Goal: Information Seeking & Learning: Check status

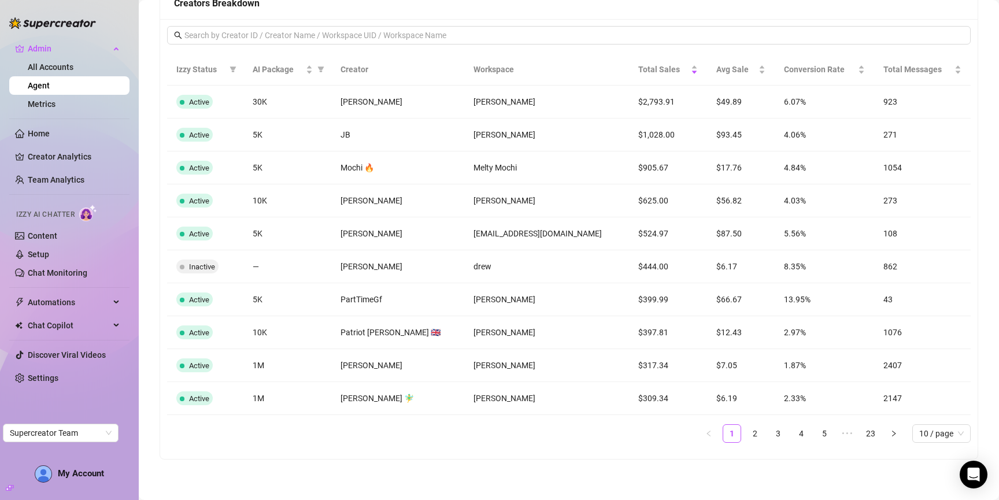
scroll to position [766, 0]
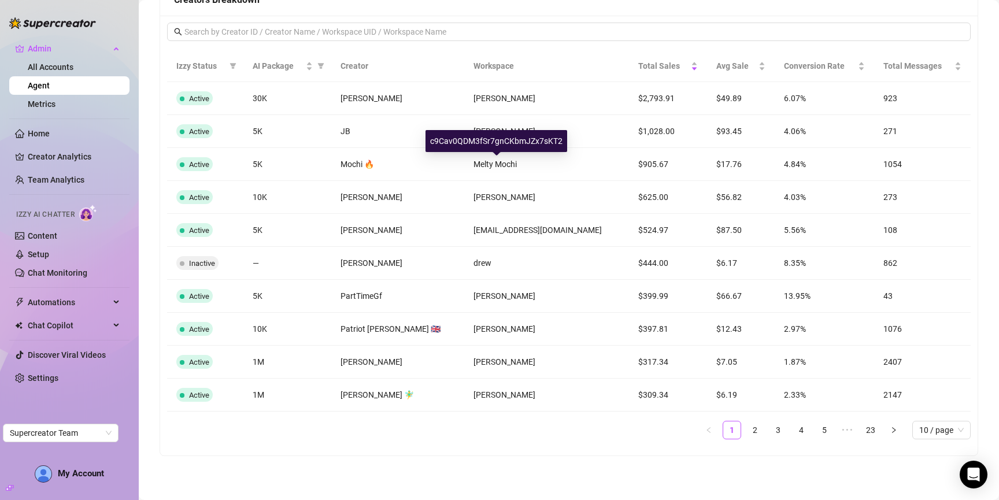
click at [480, 139] on div "c9Cav0QDM3fSr7gnCKbmJZx7sKT2" at bounding box center [497, 141] width 142 height 22
copy div "c9Cav0QDM3fSr7gnCKbmJZx7sKT2"
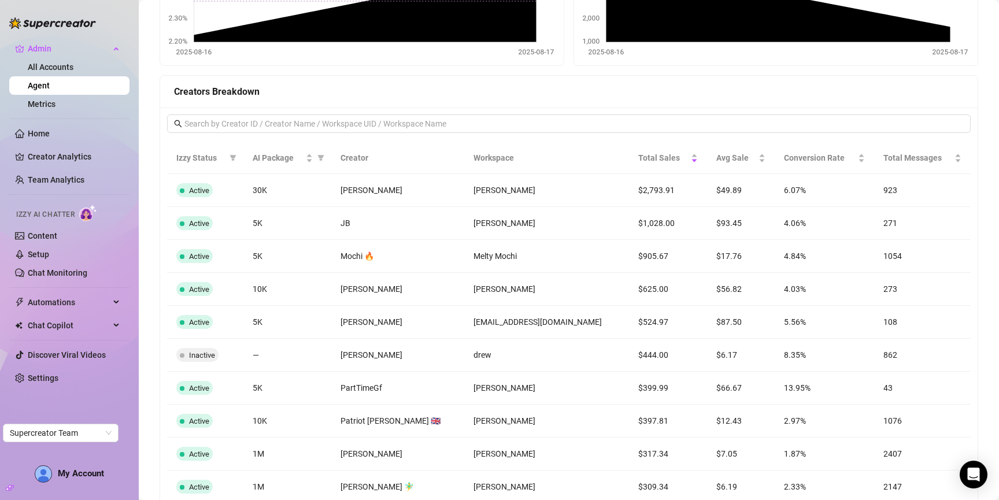
scroll to position [693, 0]
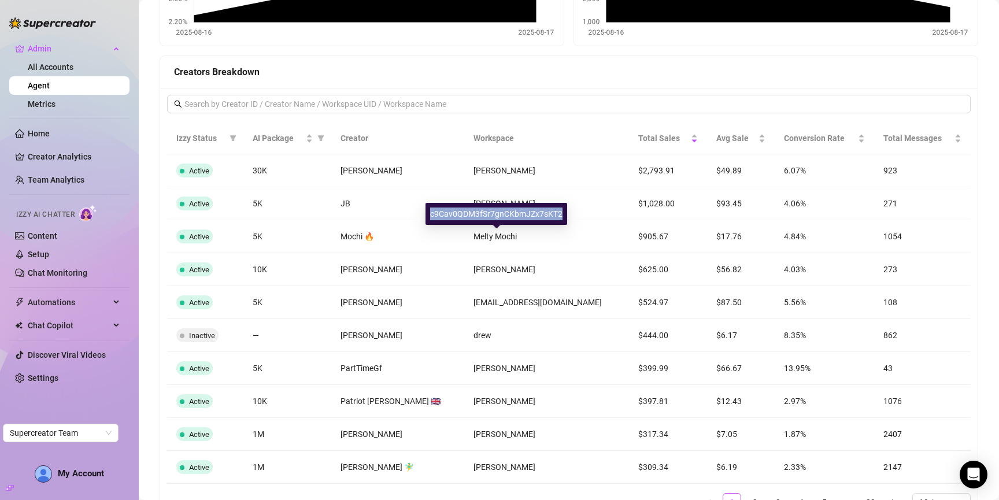
copy div "c9Cav0QDM3fSr7gnCKbmJZx7sKT2"
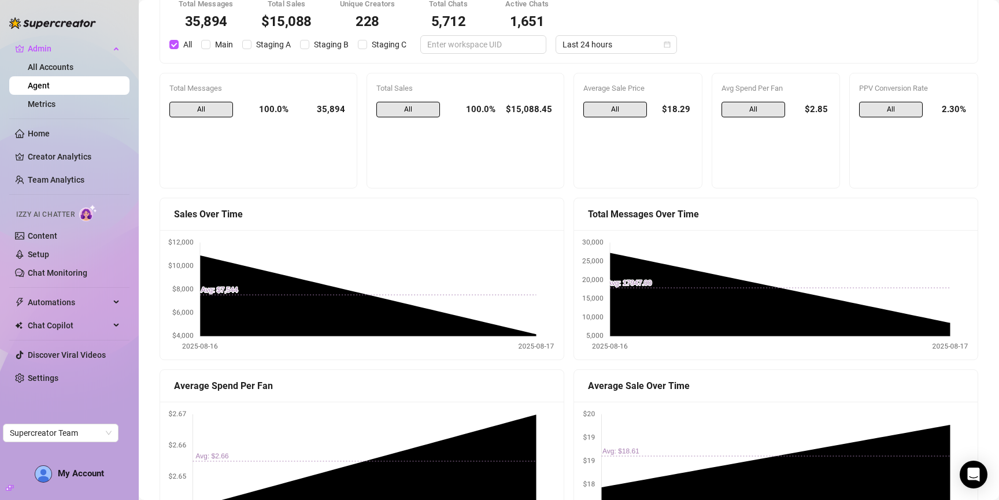
scroll to position [0, 0]
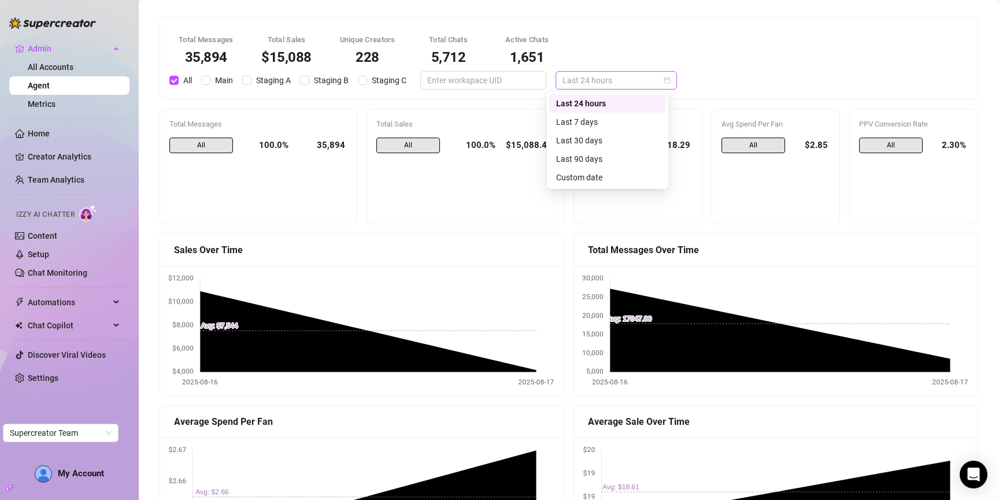
click at [644, 83] on span "Last 24 hours" at bounding box center [617, 80] width 108 height 17
click at [633, 124] on div "Last 7 days" at bounding box center [607, 122] width 103 height 13
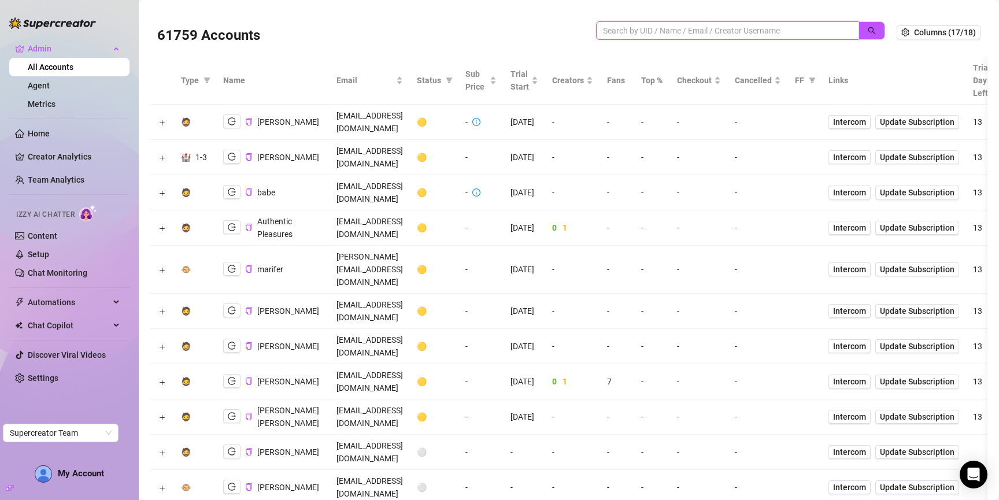
click at [660, 32] on input "search" at bounding box center [723, 30] width 240 height 13
paste input "c9Cav0QDM3fSr7gnCKbmJZx7sKT2"
click at [871, 31] on icon "search" at bounding box center [872, 31] width 8 height 8
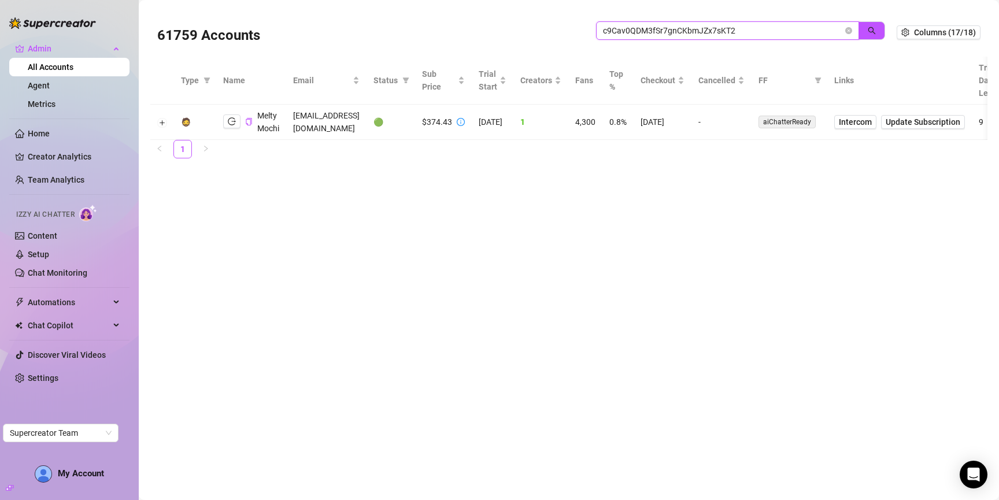
type input "c9Cav0QDM3fSr7gnCKbmJZx7sKT2"
click at [238, 128] on button "button" at bounding box center [231, 121] width 17 height 14
click at [849, 31] on icon "close-circle" at bounding box center [848, 30] width 7 height 7
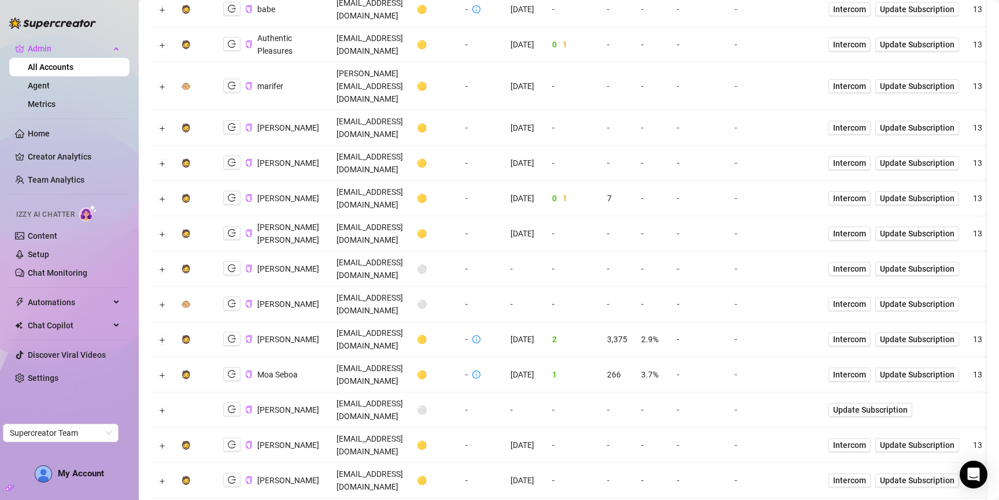
scroll to position [188, 0]
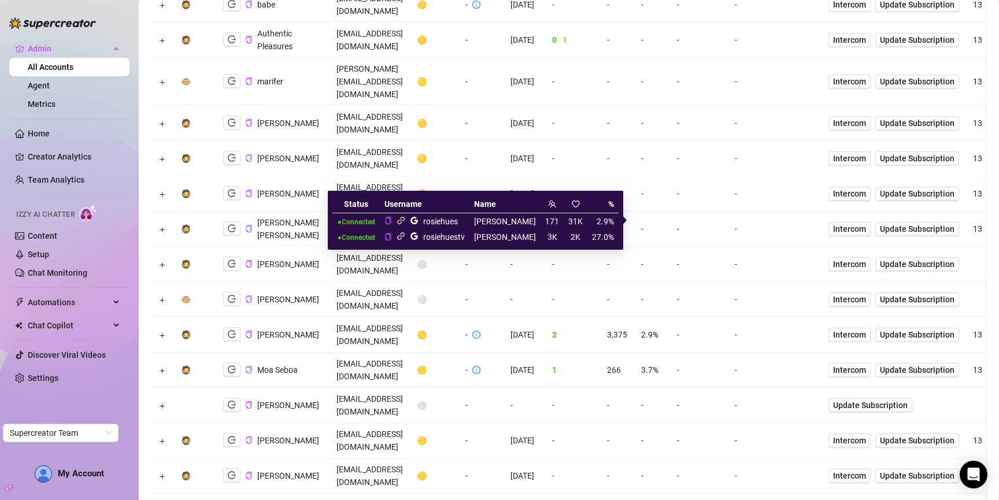
click at [405, 218] on icon "link" at bounding box center [401, 221] width 8 height 8
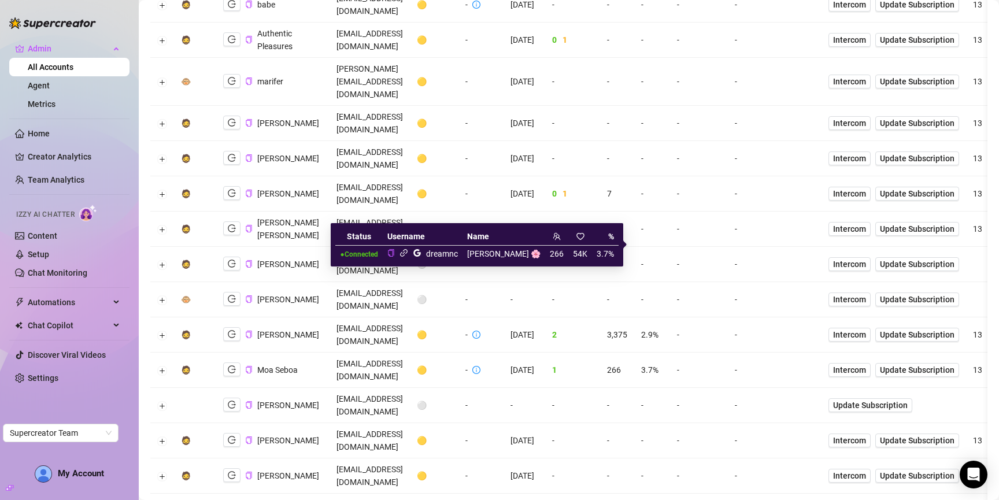
click at [408, 253] on icon "link" at bounding box center [404, 253] width 8 height 8
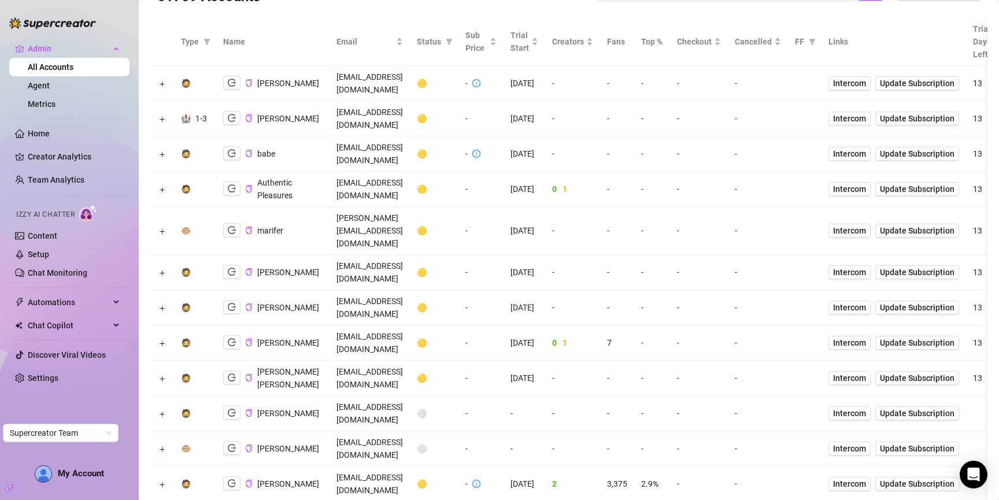
scroll to position [0, 0]
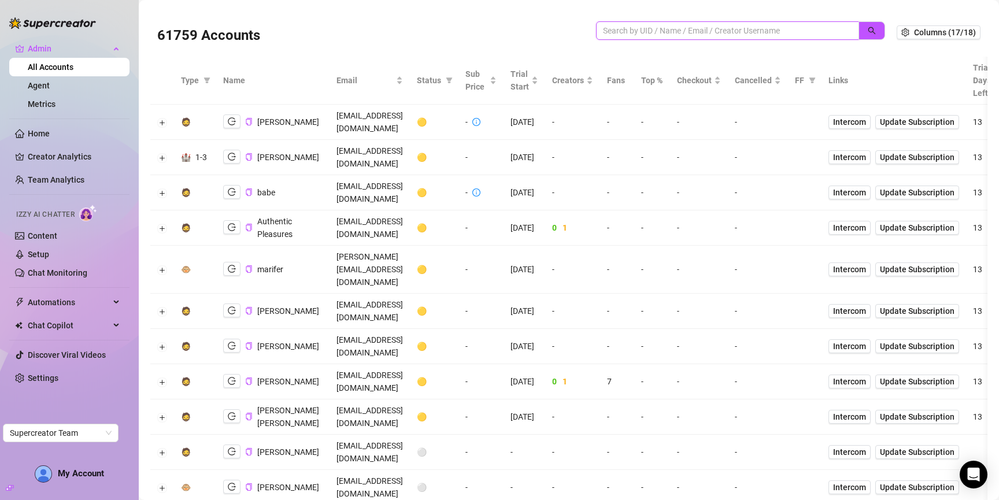
click at [651, 27] on input "search" at bounding box center [723, 30] width 240 height 13
paste input "c9Cav0QDM3fSr7gnCKbmJZx7sKT2"
click at [871, 32] on icon "search" at bounding box center [872, 31] width 8 height 8
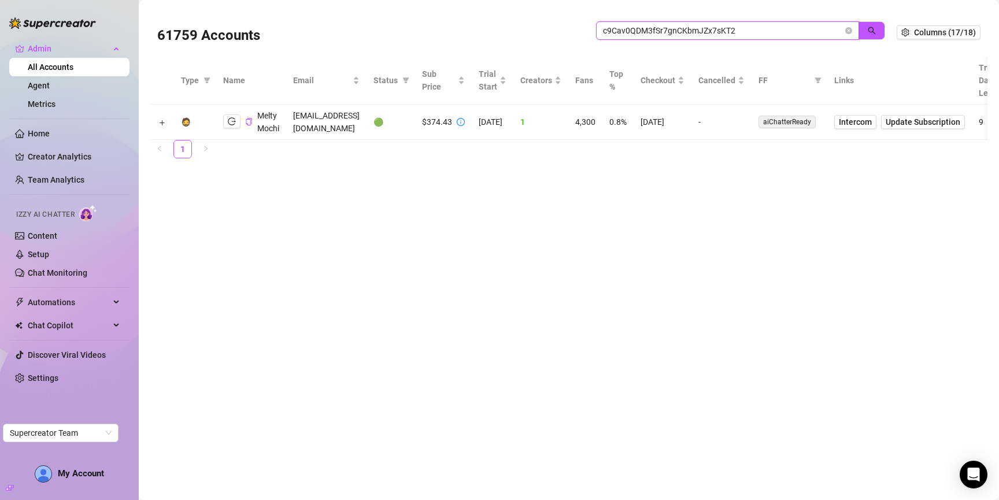
type input "c9Cav0QDM3fSr7gnCKbmJZx7sKT2"
click at [849, 31] on icon "close-circle" at bounding box center [848, 30] width 7 height 7
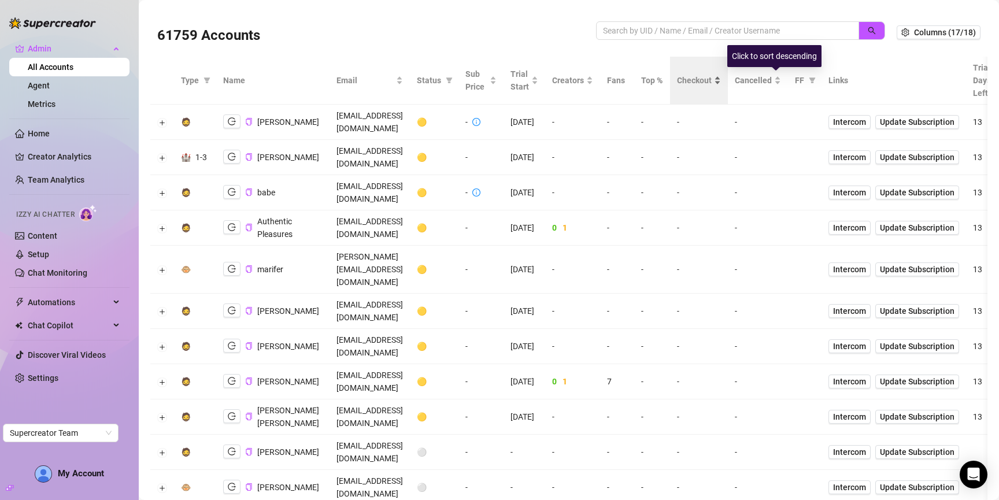
click at [712, 77] on span "Checkout" at bounding box center [694, 80] width 35 height 13
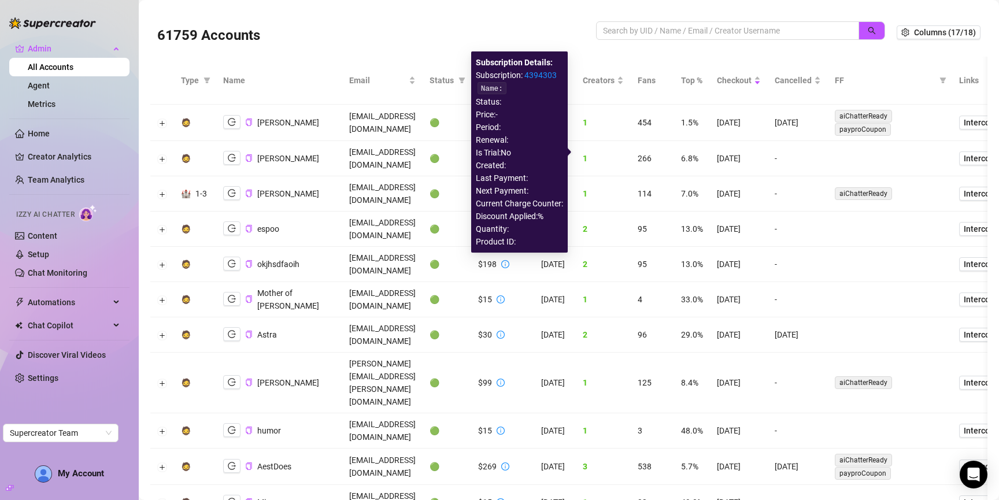
click at [544, 77] on link "4394303" at bounding box center [540, 75] width 32 height 9
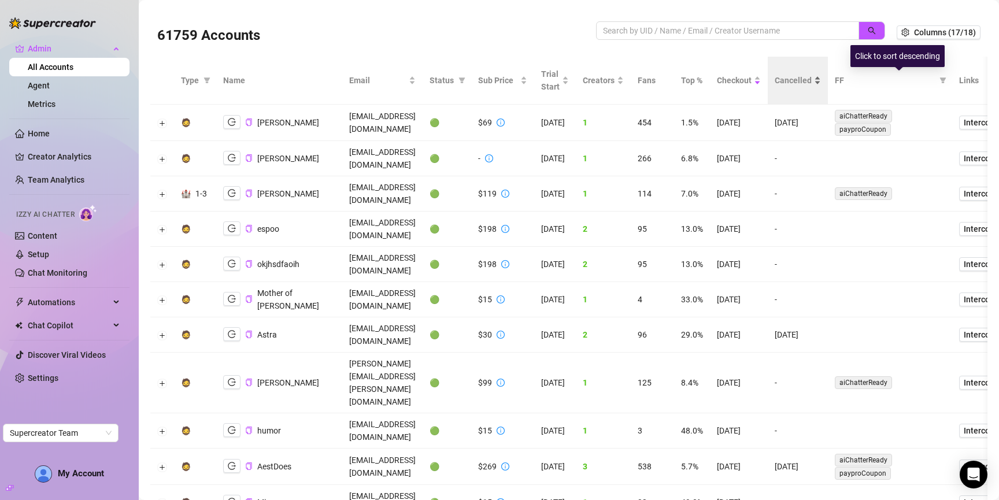
click at [812, 76] on span "Cancelled" at bounding box center [793, 80] width 37 height 13
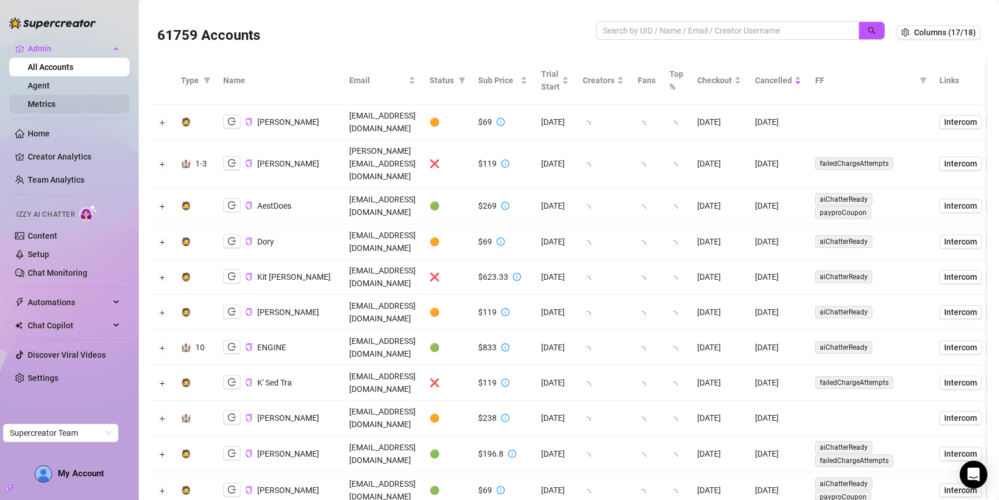
click at [56, 105] on link "Metrics" at bounding box center [42, 103] width 28 height 9
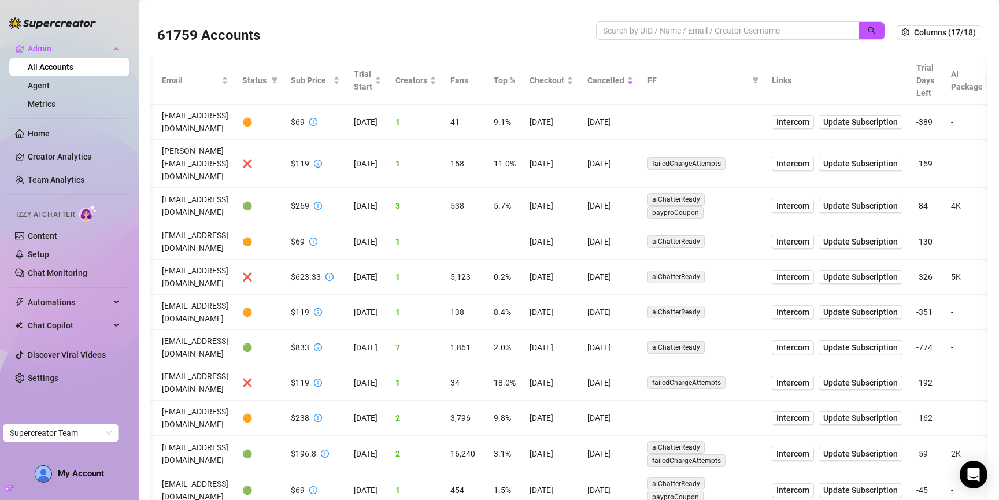
scroll to position [0, 190]
click at [807, 271] on span "Intercom" at bounding box center [790, 277] width 33 height 13
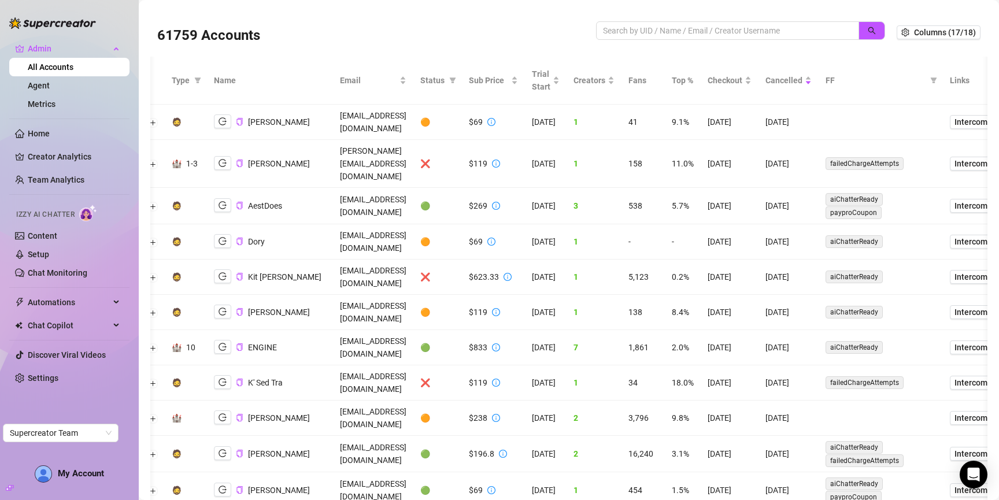
scroll to position [0, 0]
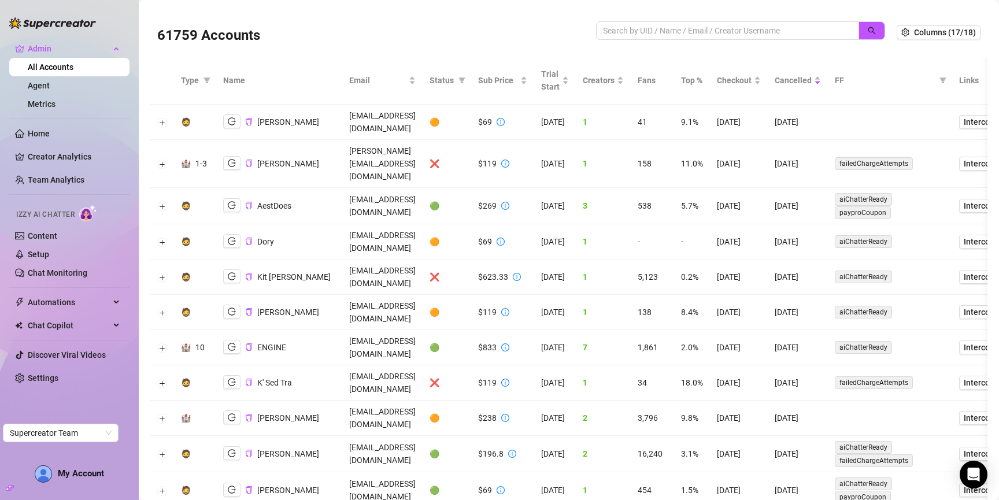
click at [162, 260] on td at bounding box center [162, 277] width 24 height 35
click at [162, 273] on button "Expand row" at bounding box center [162, 277] width 9 height 9
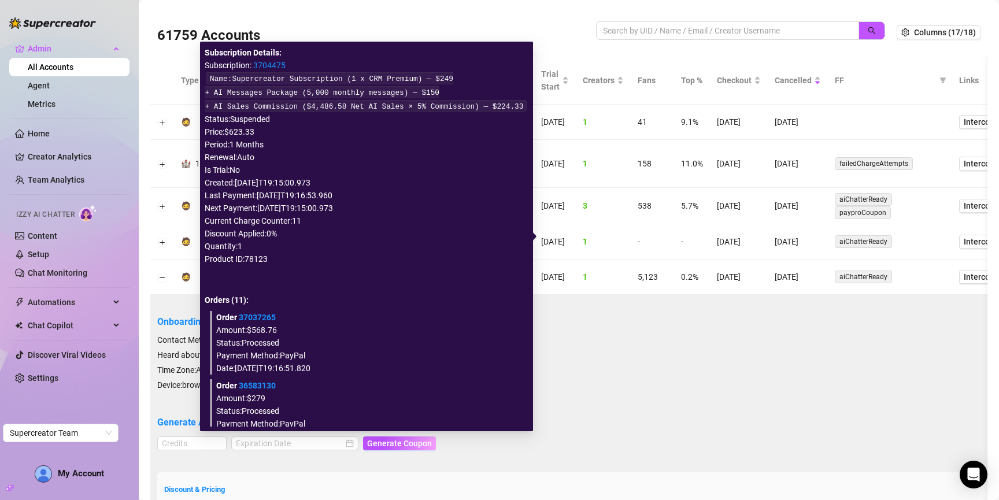
click at [521, 273] on icon "info-circle" at bounding box center [517, 277] width 8 height 8
click at [272, 61] on link "3704475" at bounding box center [269, 65] width 32 height 9
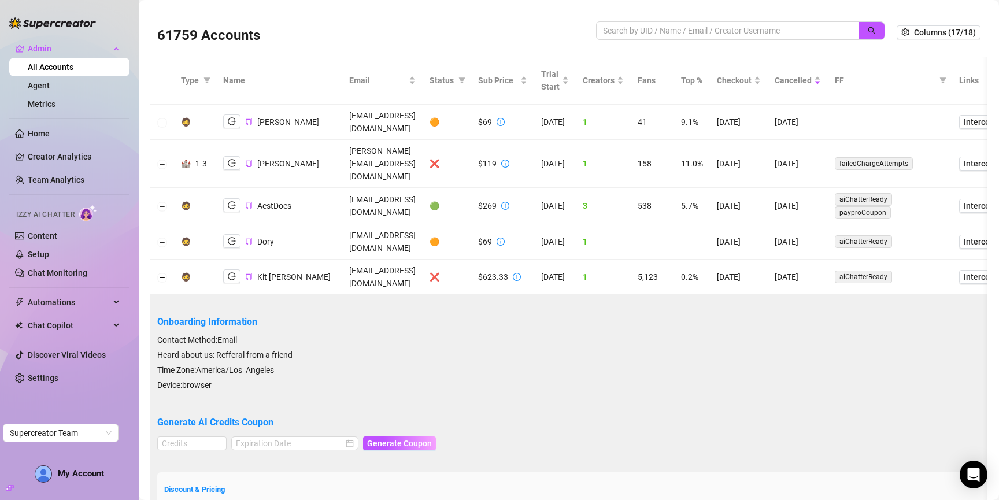
click at [675, 300] on div "Onboarding Information Contact Method: Email Heard about us: Refferal from a fr…" at bounding box center [723, 346] width 1133 height 92
click at [248, 273] on icon "copy" at bounding box center [249, 277] width 8 height 8
click at [226, 269] on button "button" at bounding box center [231, 276] width 17 height 14
click at [648, 36] on input "search" at bounding box center [723, 30] width 240 height 13
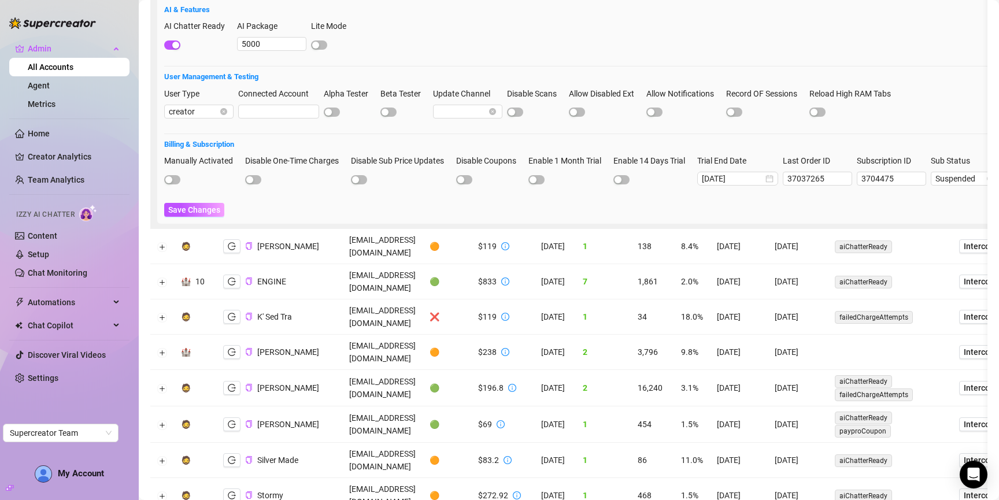
scroll to position [549, 0]
type input "drew"
click at [230, 490] on icon "logout" at bounding box center [232, 494] width 8 height 8
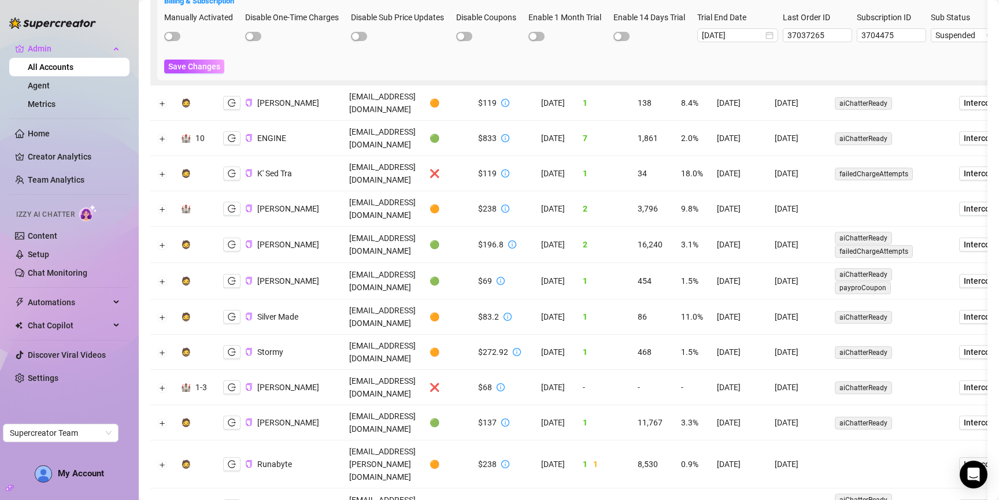
scroll to position [0, 0]
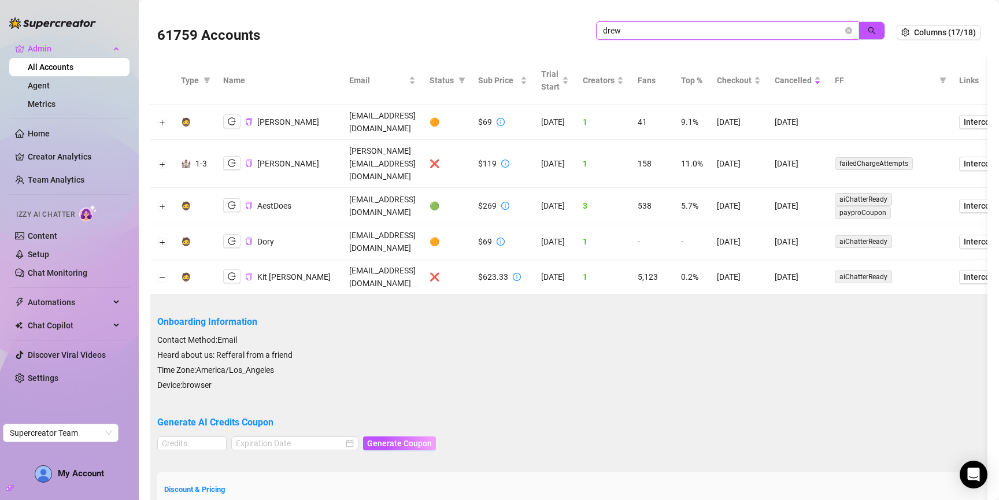
click at [645, 31] on input "drew" at bounding box center [723, 30] width 240 height 13
paste input "search"
paste input "d"
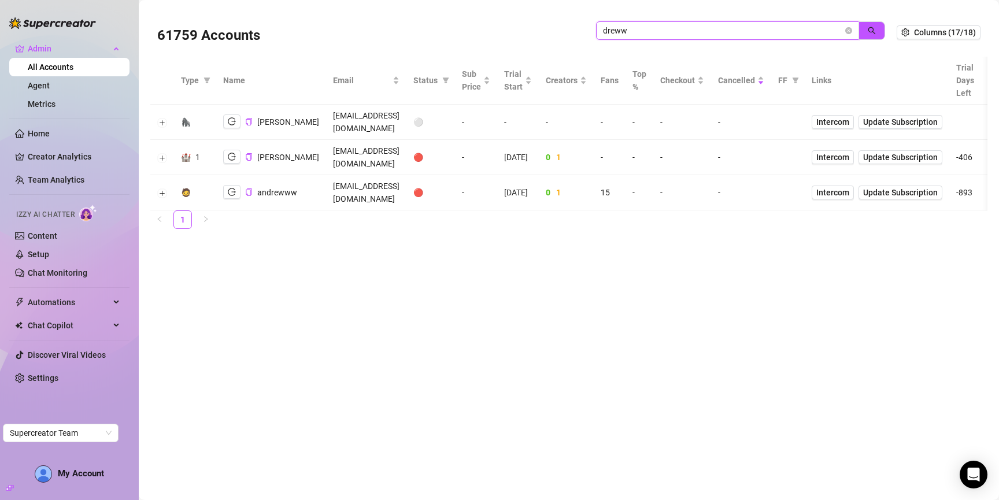
click at [714, 30] on input "dreww" at bounding box center [723, 30] width 240 height 13
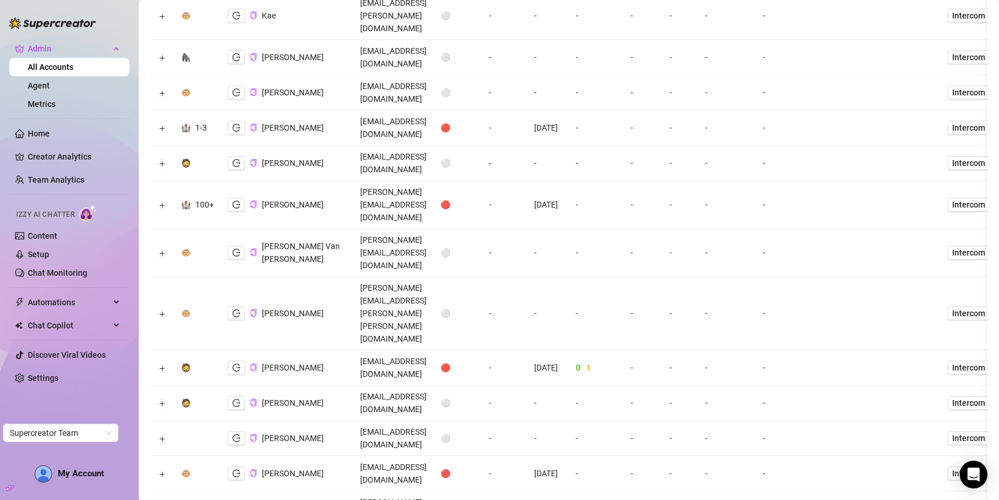
scroll to position [1742, 0]
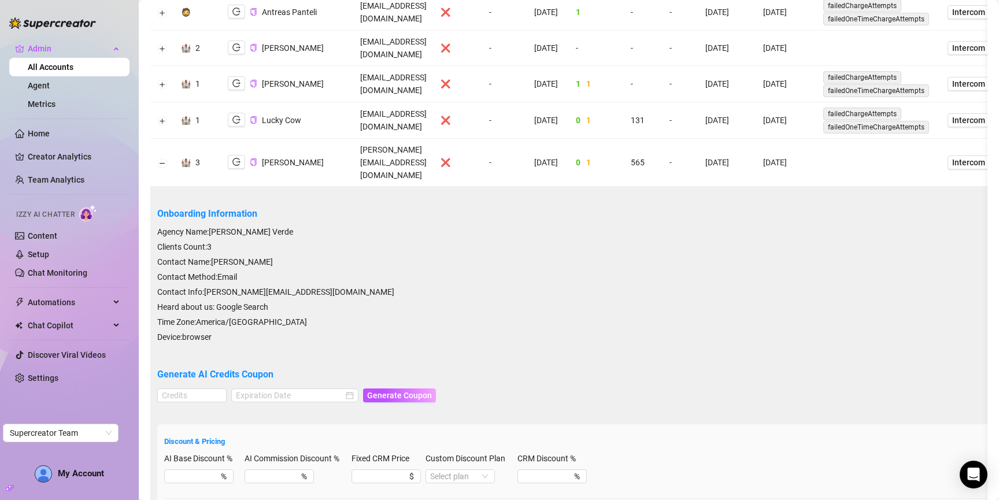
scroll to position [0, 0]
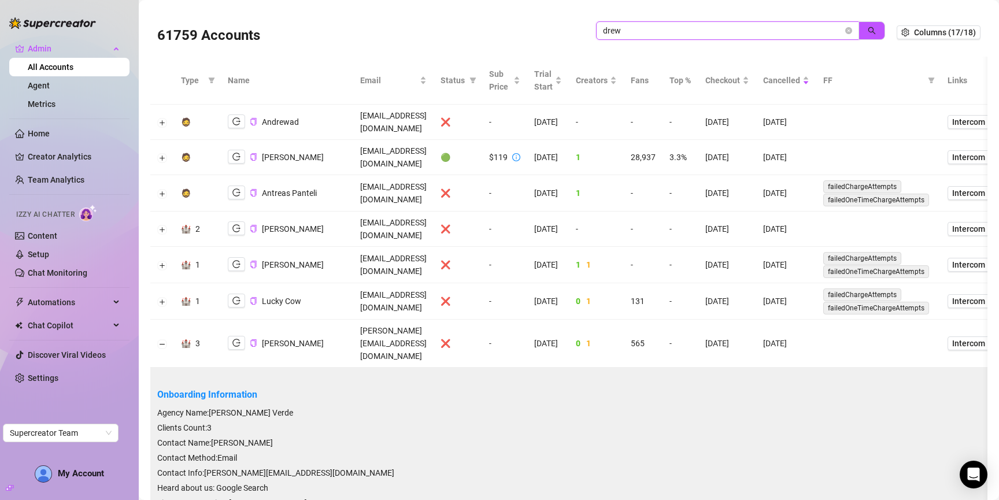
click at [653, 31] on input "drew" at bounding box center [723, 30] width 240 height 13
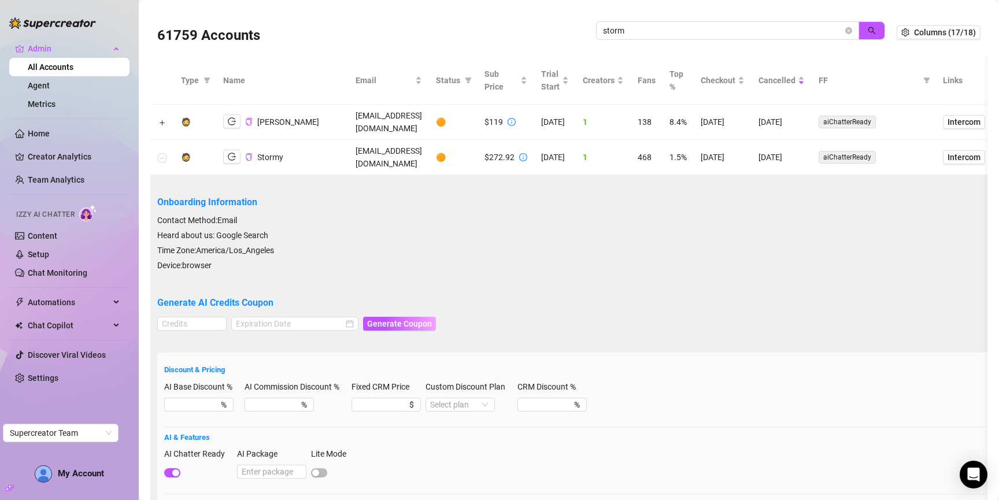
click at [162, 153] on button "Collapse row" at bounding box center [162, 157] width 9 height 9
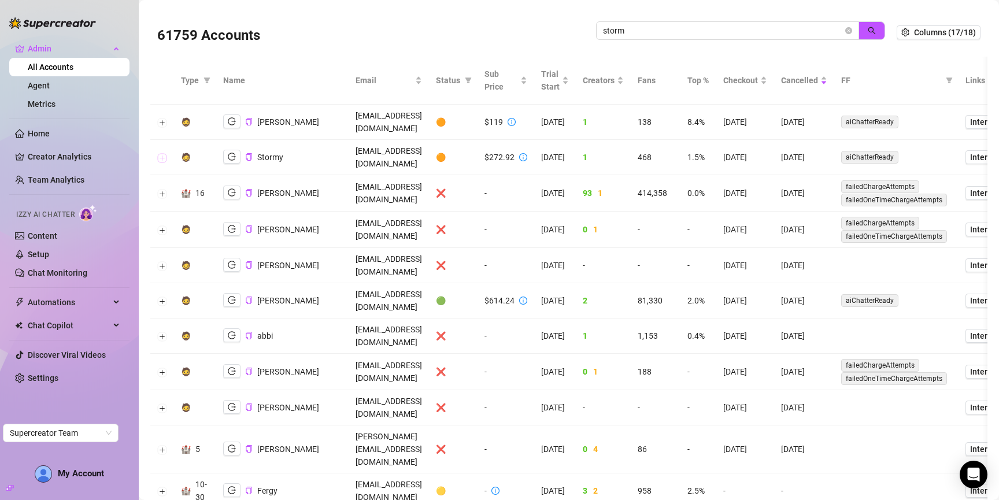
click at [164, 153] on button "Expand row" at bounding box center [162, 157] width 9 height 9
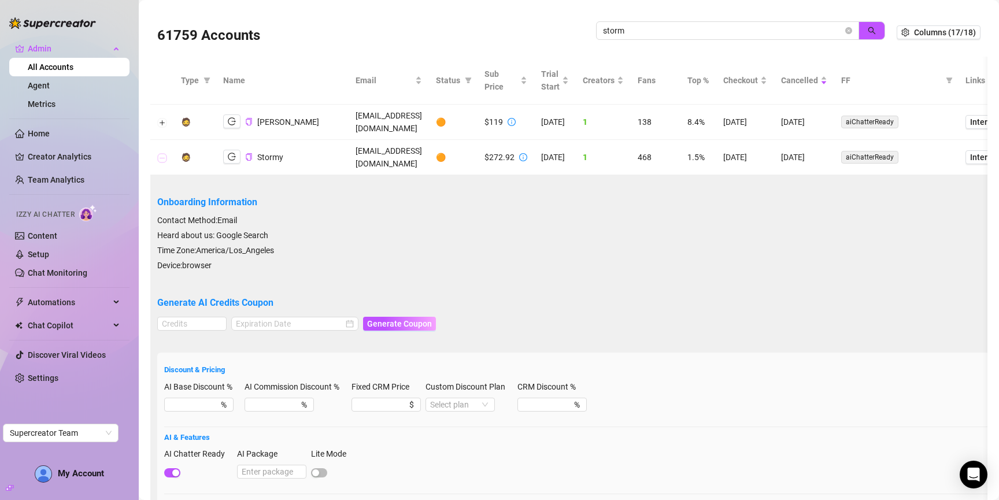
click at [164, 153] on button "Collapse row" at bounding box center [162, 157] width 9 height 9
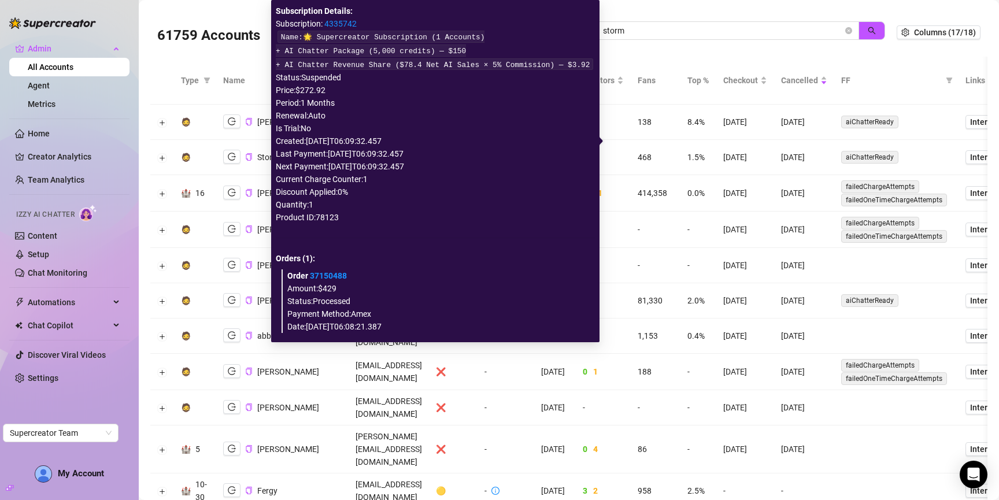
click at [342, 22] on link "4335742" at bounding box center [340, 23] width 32 height 9
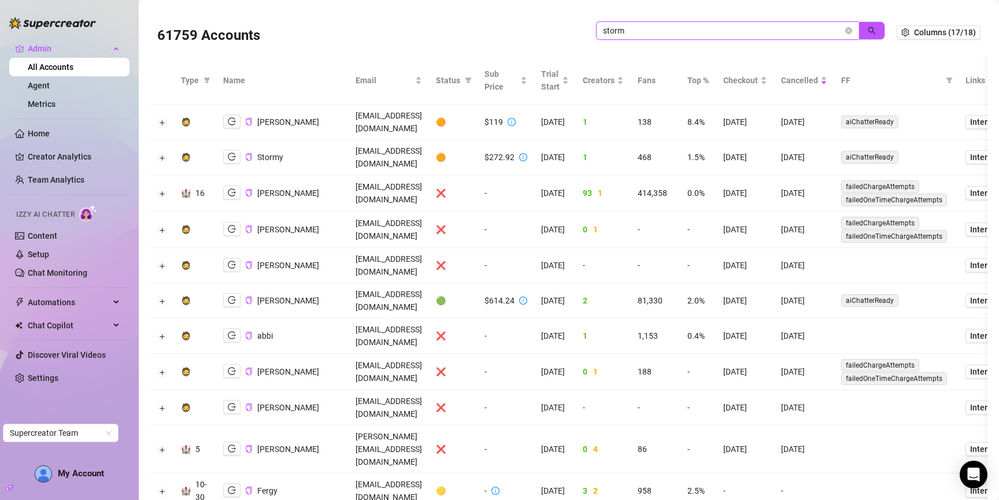
click at [692, 34] on input "storm" at bounding box center [723, 30] width 240 height 13
type input "jackson"
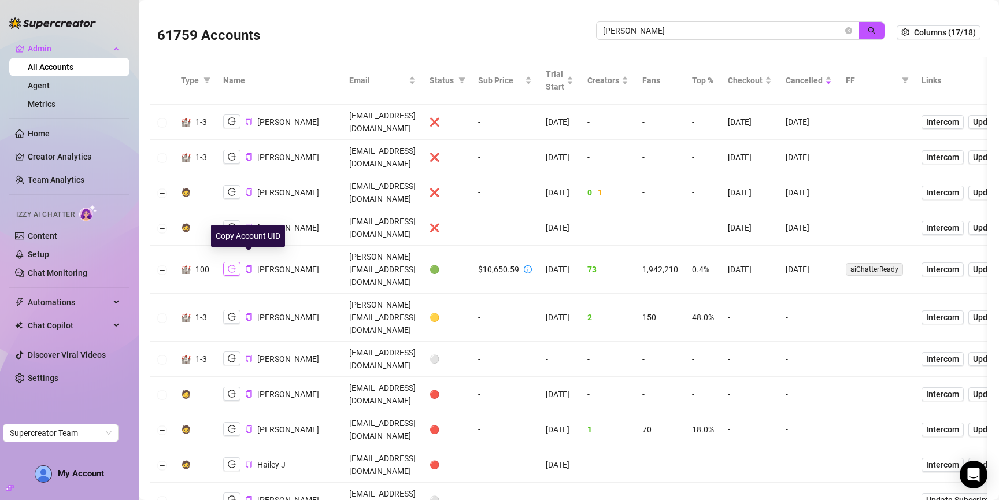
click at [230, 265] on icon "logout" at bounding box center [232, 269] width 8 height 8
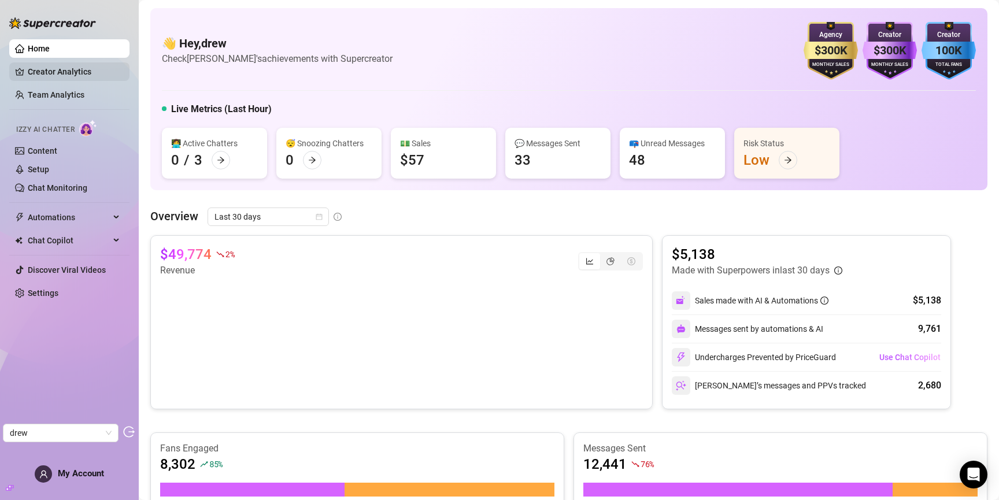
click at [49, 71] on link "Creator Analytics" at bounding box center [74, 71] width 93 height 19
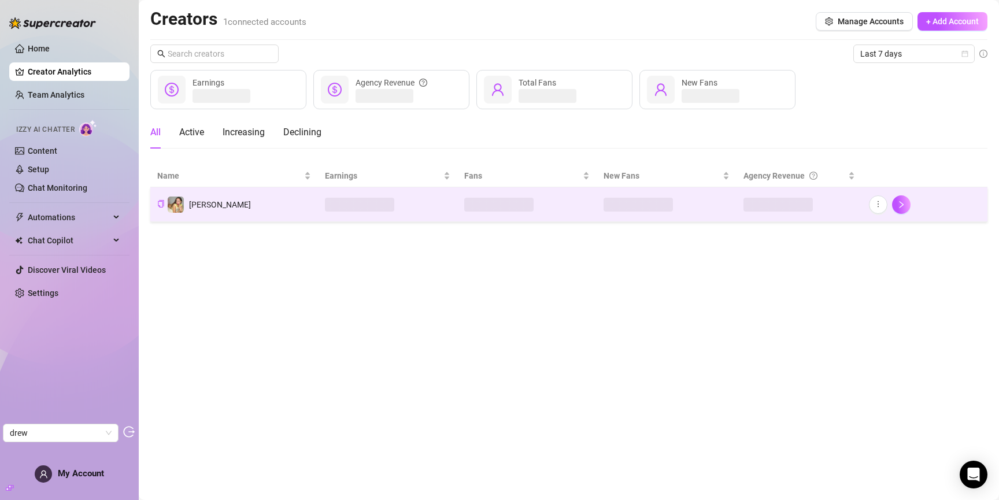
click at [218, 207] on td "Stella" at bounding box center [234, 204] width 168 height 35
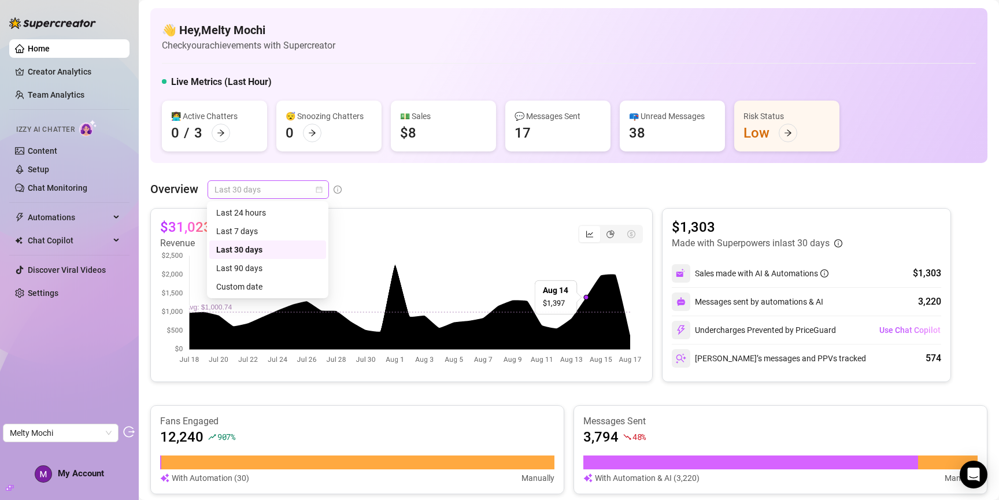
click at [250, 191] on span "Last 30 days" at bounding box center [269, 189] width 108 height 17
click at [249, 268] on div "Last 90 days" at bounding box center [267, 268] width 103 height 13
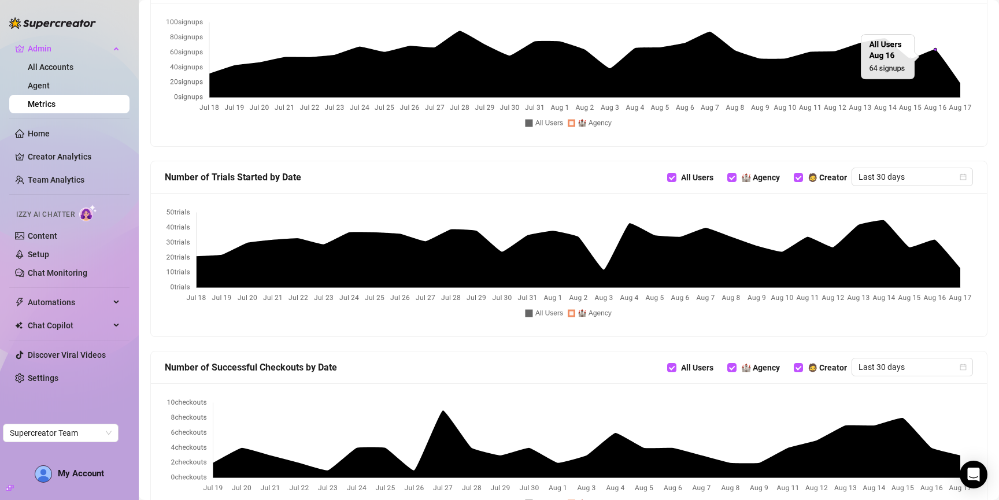
scroll to position [535, 0]
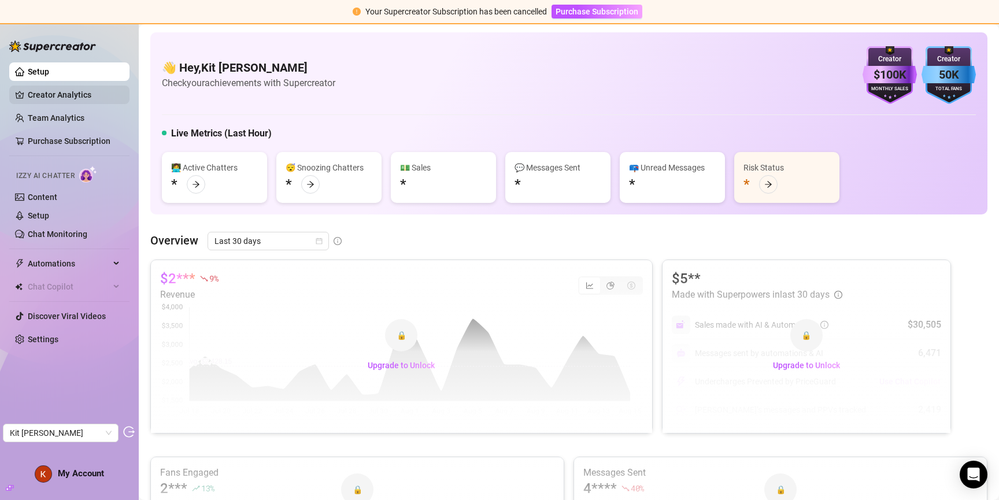
click at [67, 89] on link "Creator Analytics" at bounding box center [74, 95] width 93 height 19
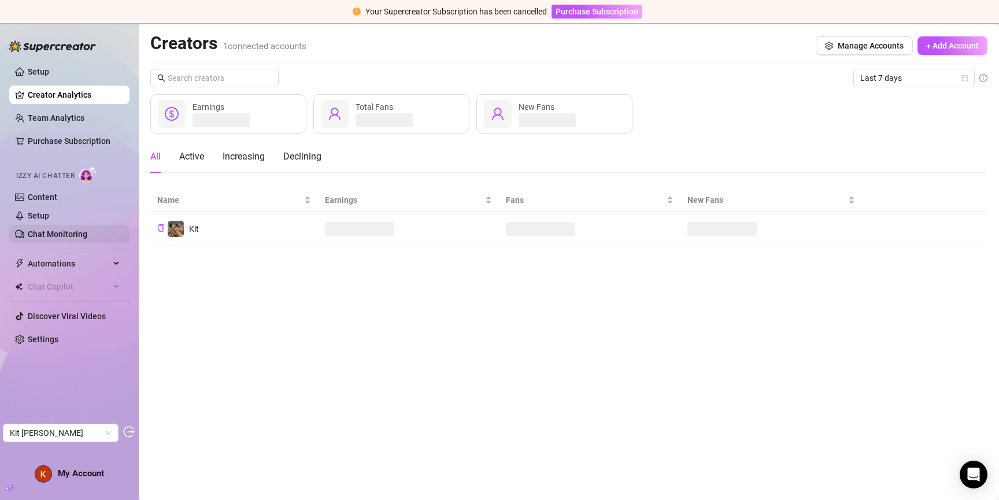
click at [61, 235] on link "Chat Monitoring" at bounding box center [58, 234] width 60 height 9
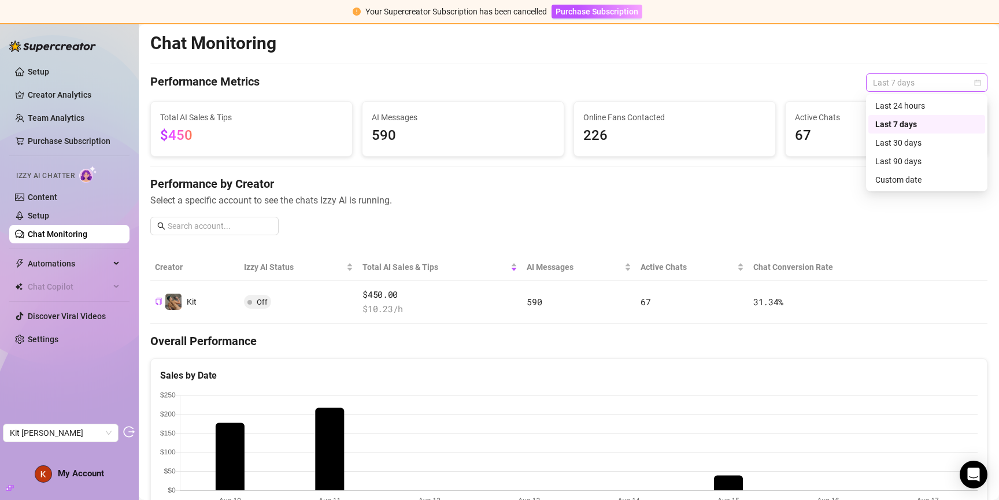
click at [933, 84] on span "Last 7 days" at bounding box center [927, 82] width 108 height 17
click at [922, 168] on div "Last 90 days" at bounding box center [926, 161] width 117 height 19
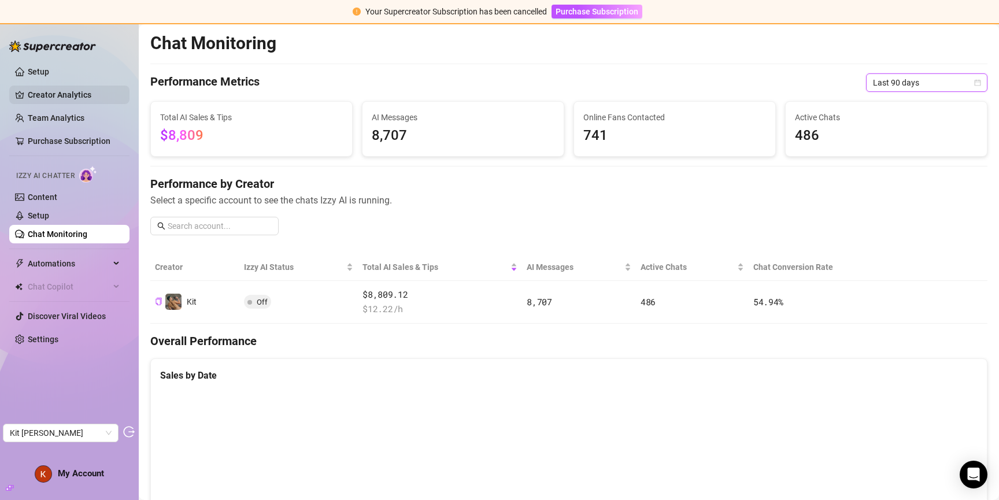
click at [75, 98] on link "Creator Analytics" at bounding box center [74, 95] width 93 height 19
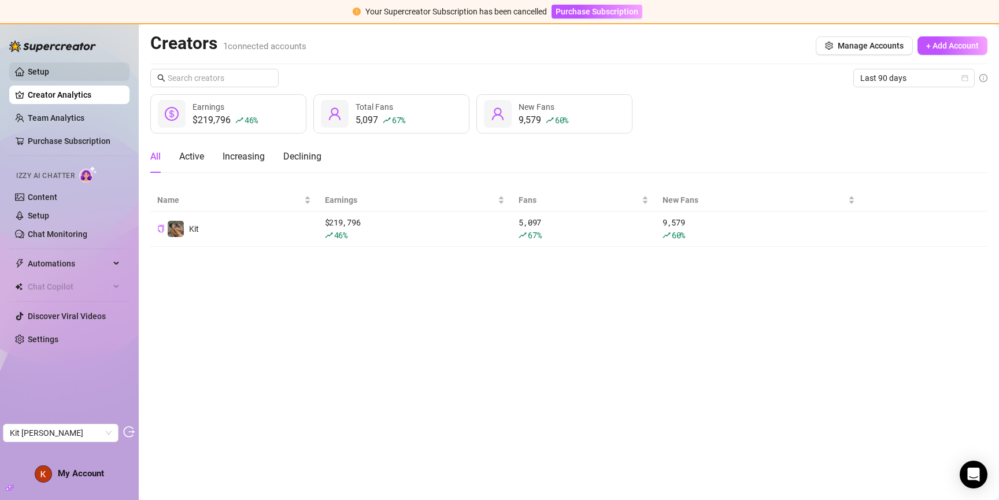
click at [49, 76] on link "Setup" at bounding box center [38, 71] width 21 height 9
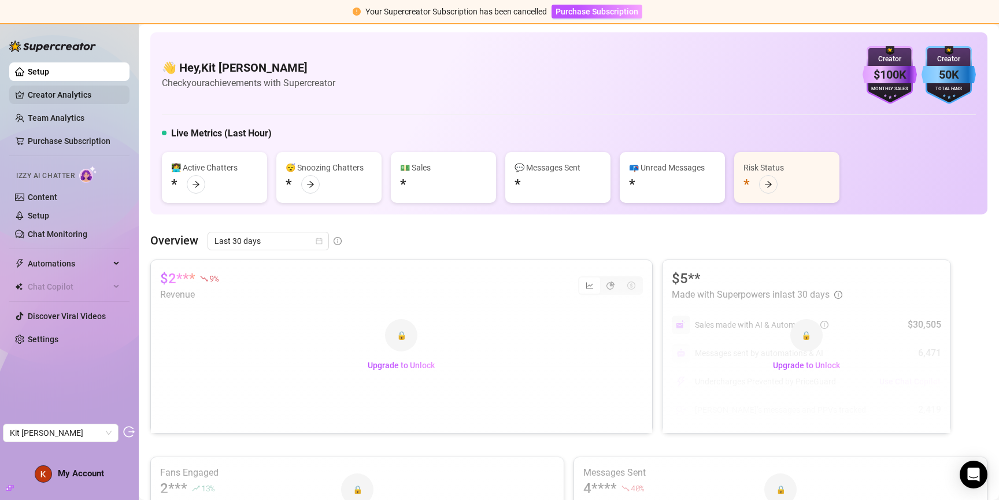
click at [63, 95] on link "Creator Analytics" at bounding box center [74, 95] width 93 height 19
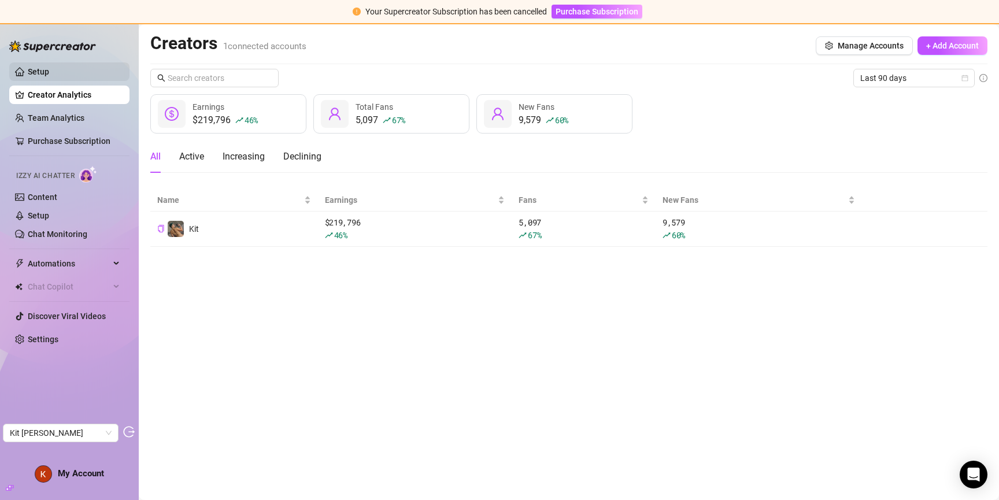
click at [49, 76] on link "Setup" at bounding box center [38, 71] width 21 height 9
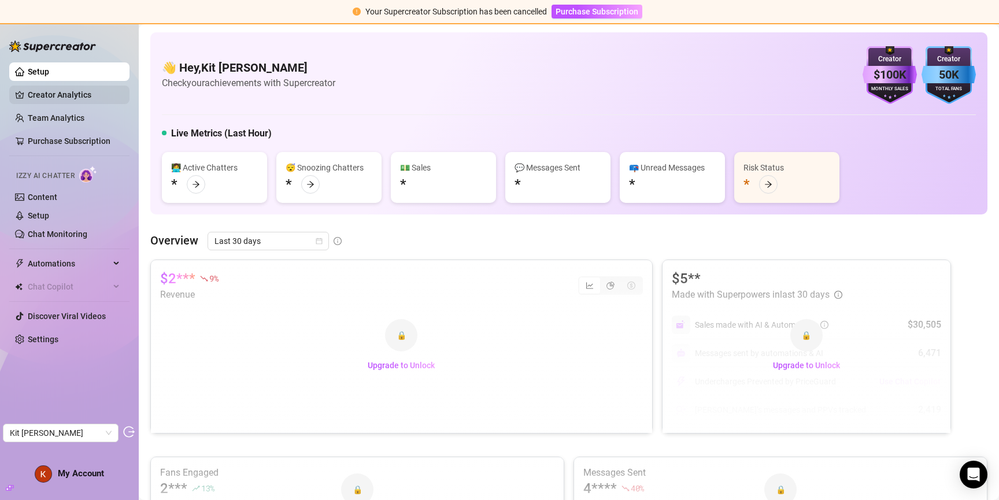
click at [53, 86] on link "Creator Analytics" at bounding box center [74, 95] width 93 height 19
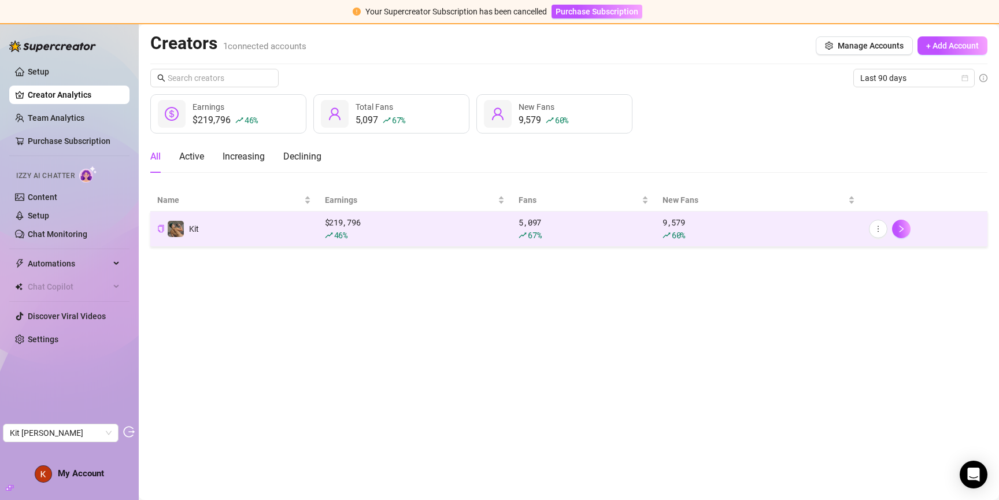
click at [249, 228] on td "Kit" at bounding box center [234, 229] width 168 height 35
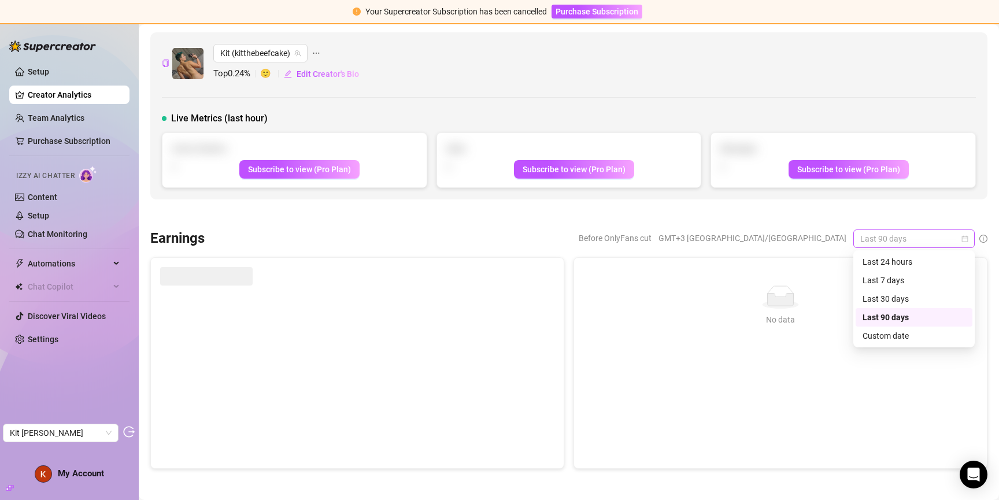
click at [884, 239] on span "Last 90 days" at bounding box center [914, 238] width 108 height 17
click at [900, 241] on span "Last 90 days" at bounding box center [914, 238] width 108 height 17
click at [895, 339] on div "Custom date" at bounding box center [914, 336] width 103 height 13
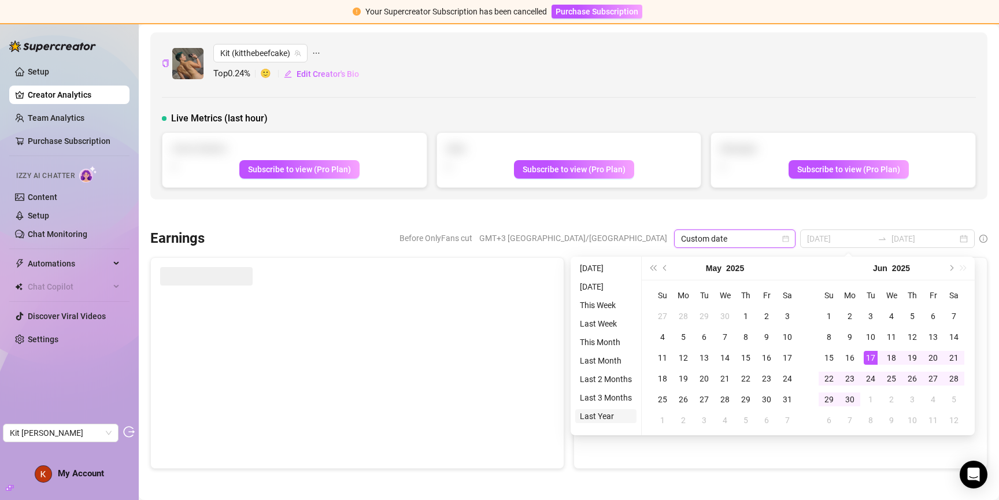
type input "2024-08-17"
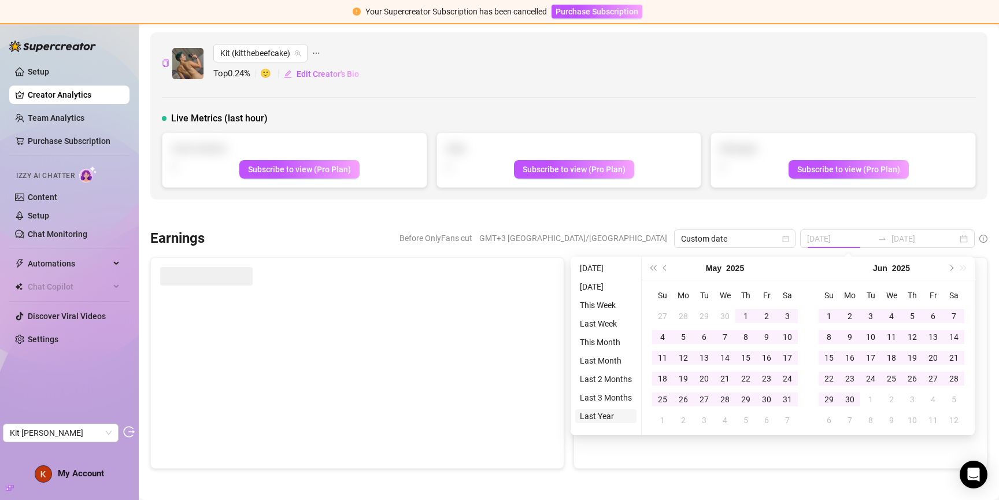
click at [605, 416] on li "Last Year" at bounding box center [605, 416] width 61 height 14
type input "2024-08-17"
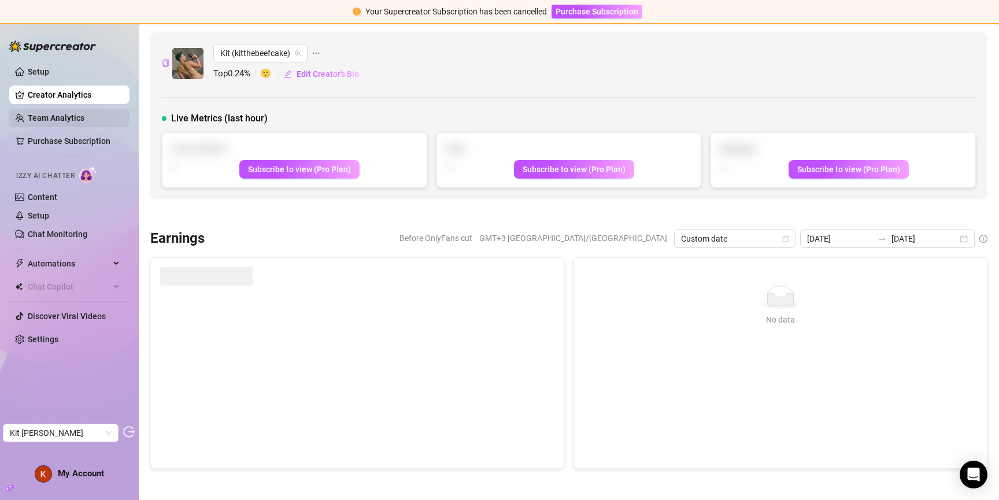
click at [60, 118] on link "Team Analytics" at bounding box center [56, 117] width 57 height 9
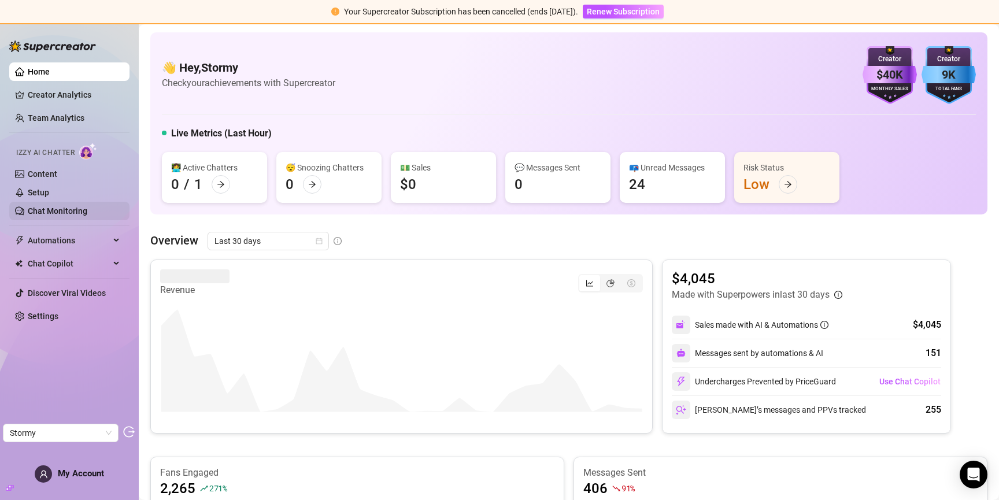
click at [71, 208] on link "Chat Monitoring" at bounding box center [58, 210] width 60 height 9
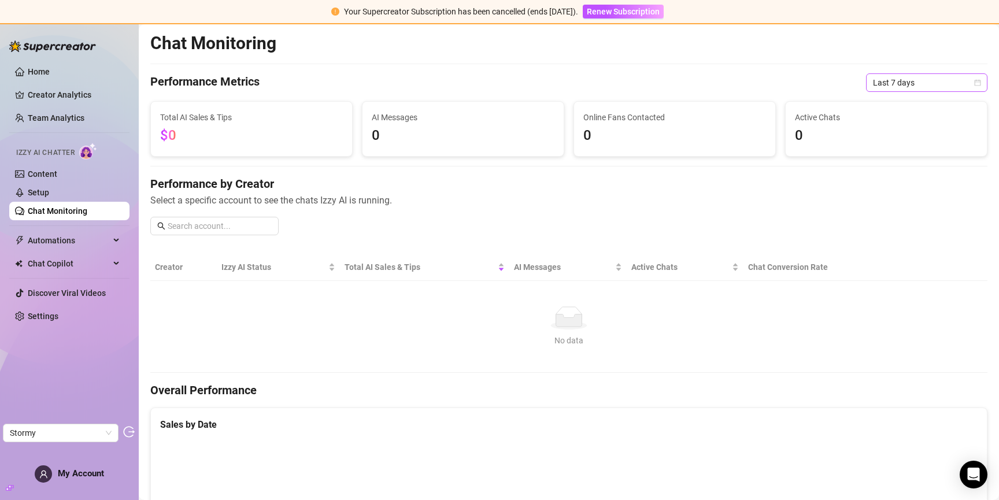
click at [896, 85] on span "Last 7 days" at bounding box center [927, 82] width 108 height 17
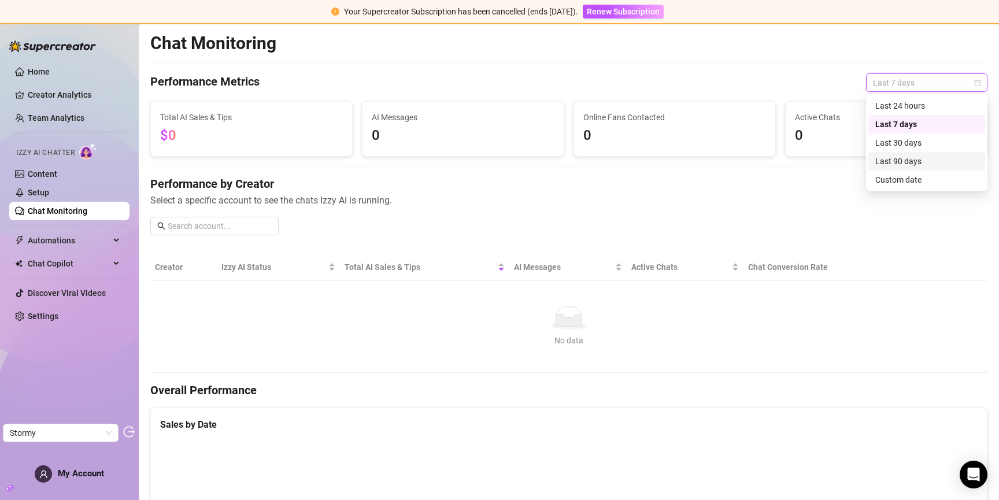
click at [905, 158] on div "Last 90 days" at bounding box center [926, 161] width 103 height 13
